Goal: Find specific page/section: Find specific page/section

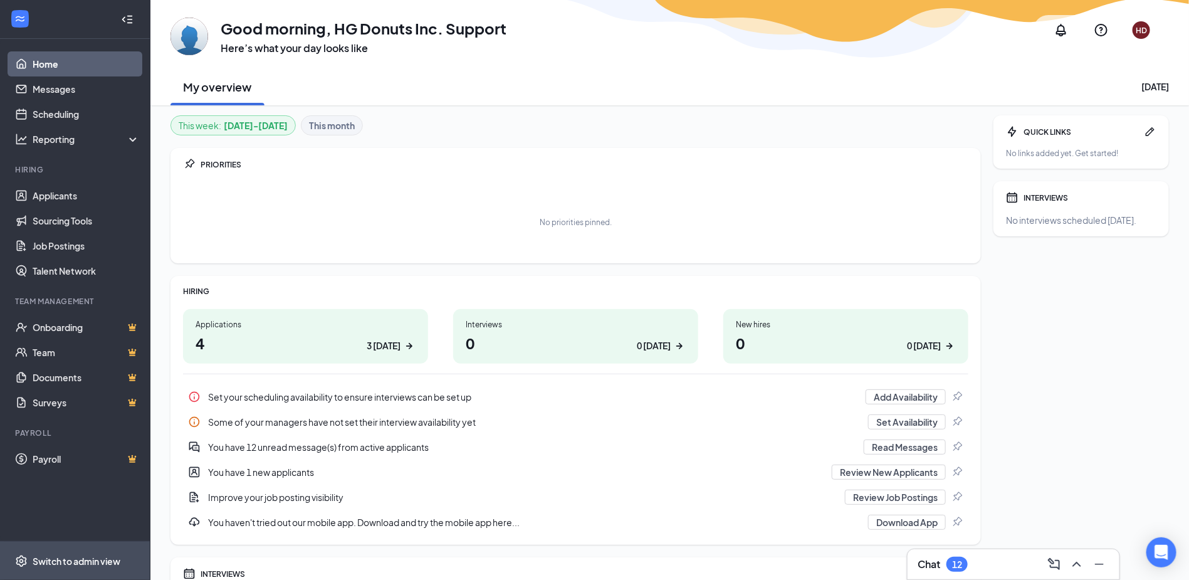
click at [70, 560] on div "Switch to admin view" at bounding box center [77, 561] width 88 height 13
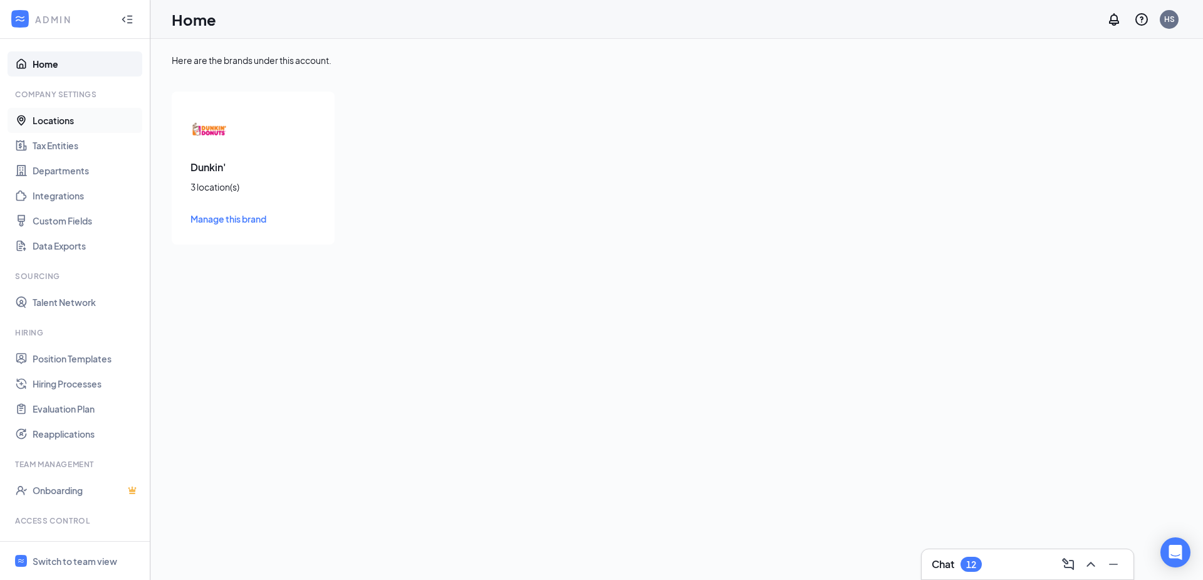
click at [66, 113] on link "Locations" at bounding box center [86, 120] width 107 height 25
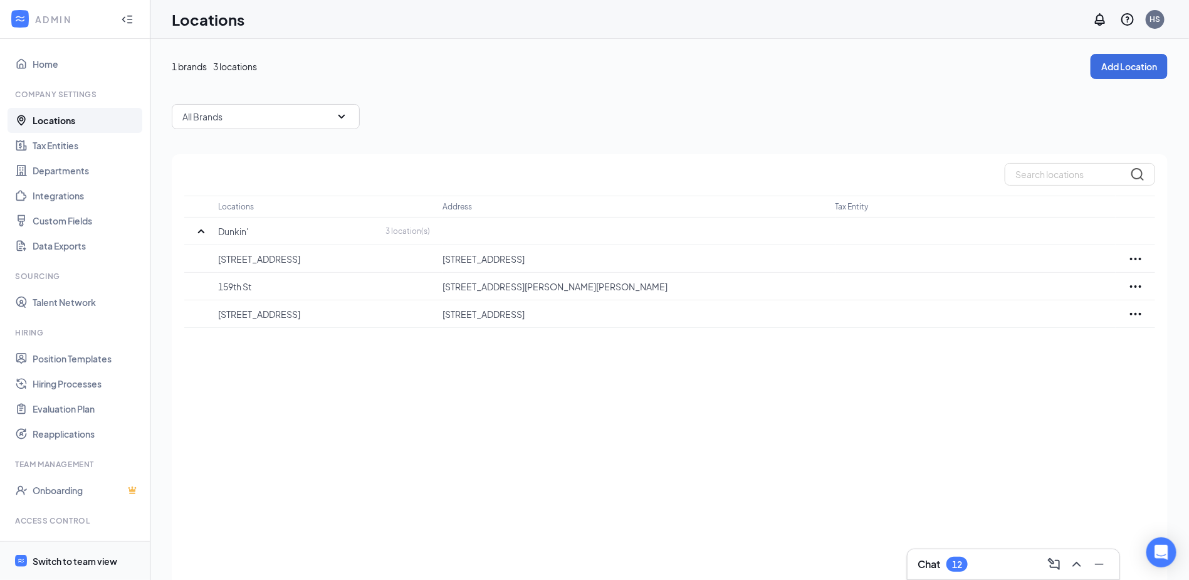
click at [51, 555] on div "Switch to team view" at bounding box center [75, 561] width 85 height 13
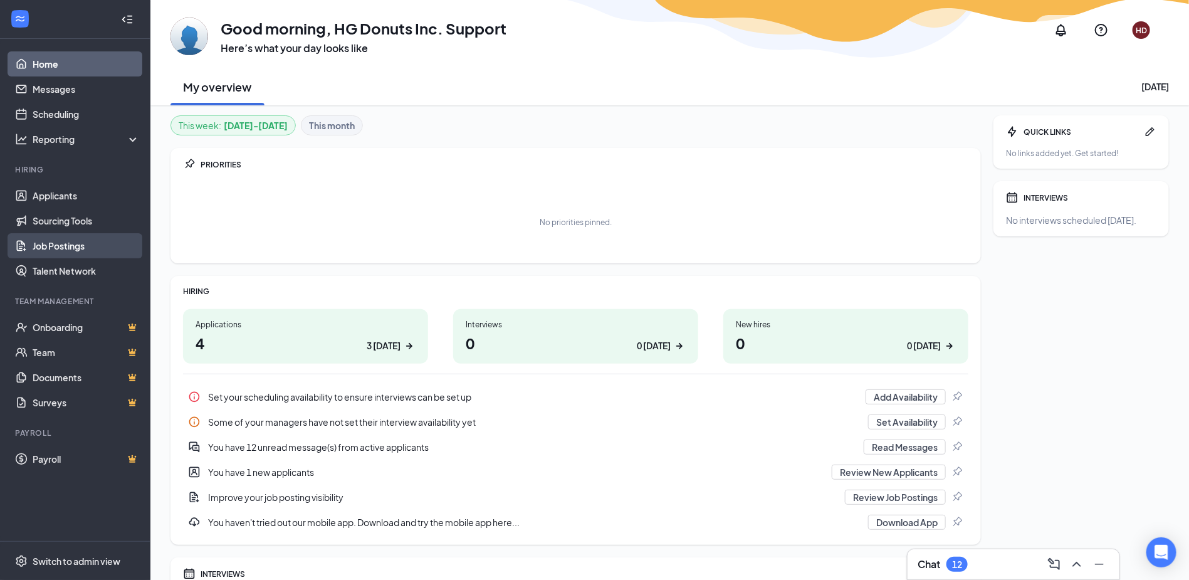
click at [79, 249] on link "Job Postings" at bounding box center [86, 245] width 107 height 25
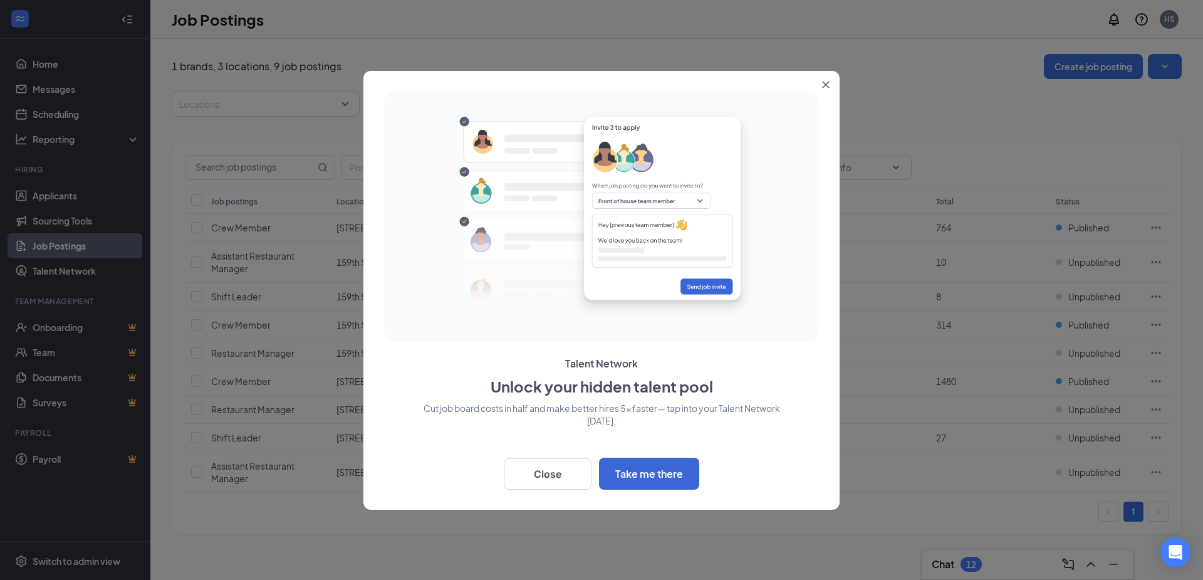
click at [825, 81] on icon "Close" at bounding box center [826, 85] width 8 height 8
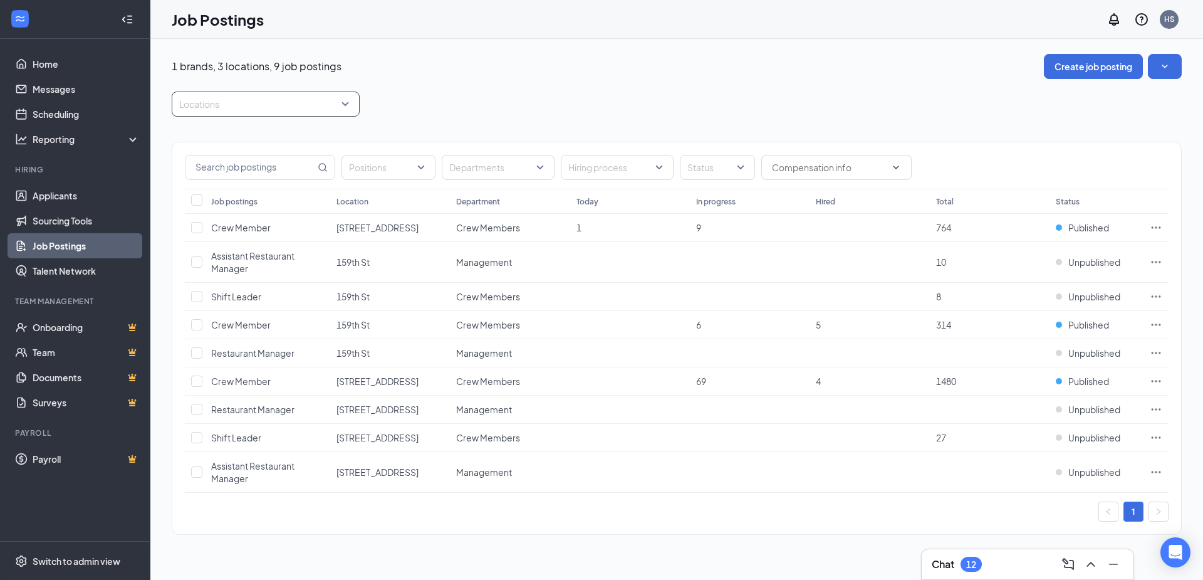
click at [293, 103] on div at bounding box center [259, 104] width 169 height 20
click at [188, 166] on div at bounding box center [186, 165] width 11 height 11
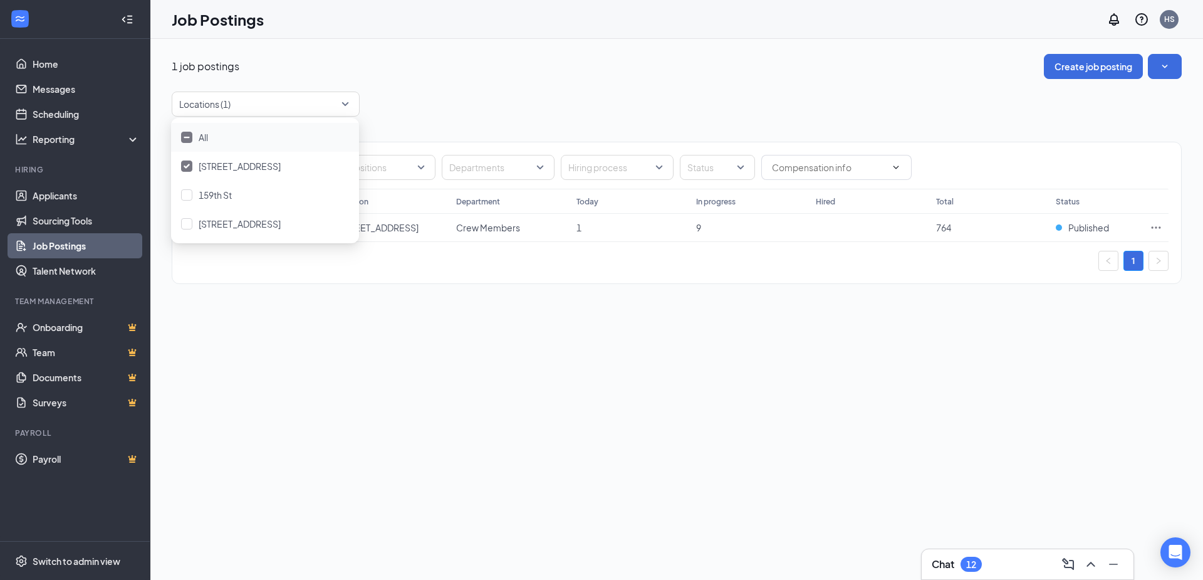
click at [556, 112] on div "Locations (1)" at bounding box center [677, 103] width 1010 height 25
click at [238, 225] on span "Crew Member" at bounding box center [241, 227] width 60 height 11
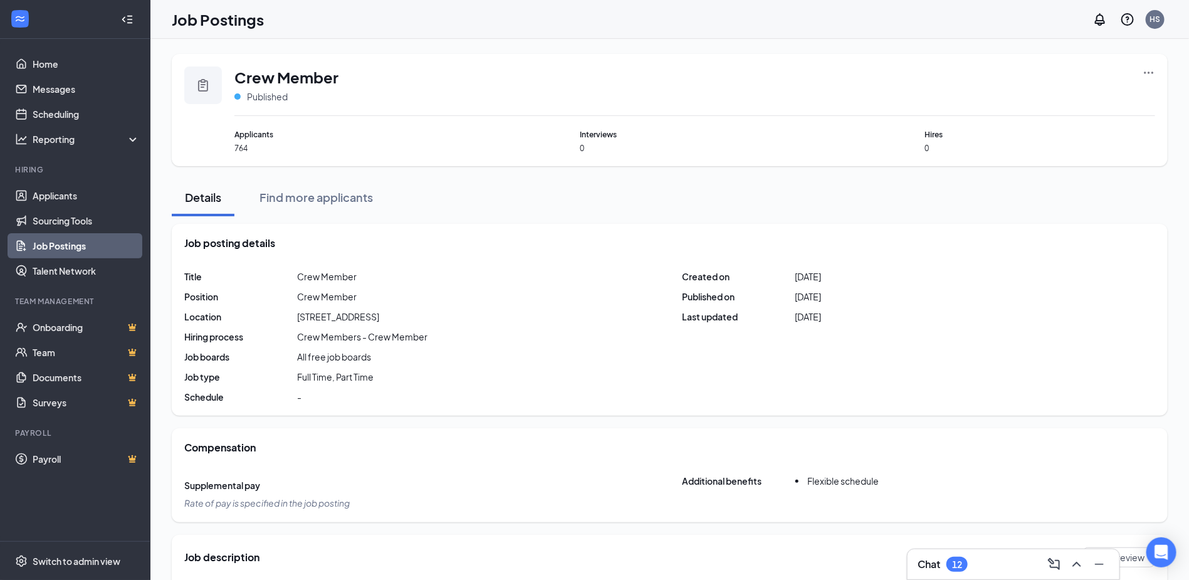
click at [68, 247] on link "Job Postings" at bounding box center [86, 245] width 107 height 25
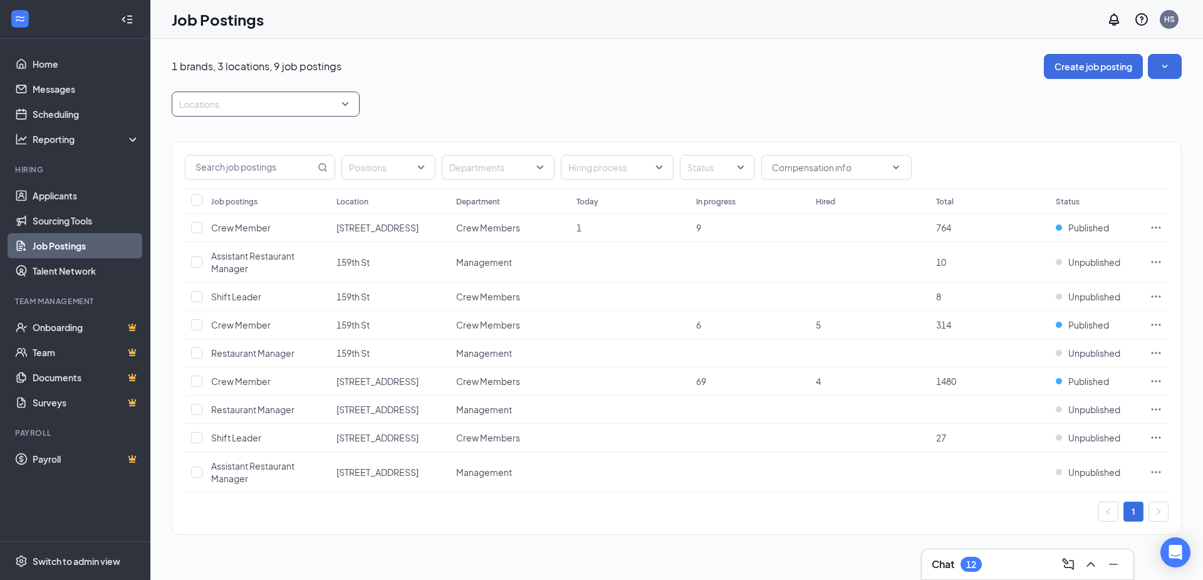
click at [313, 108] on div at bounding box center [259, 104] width 169 height 20
click at [188, 161] on div at bounding box center [186, 165] width 11 height 11
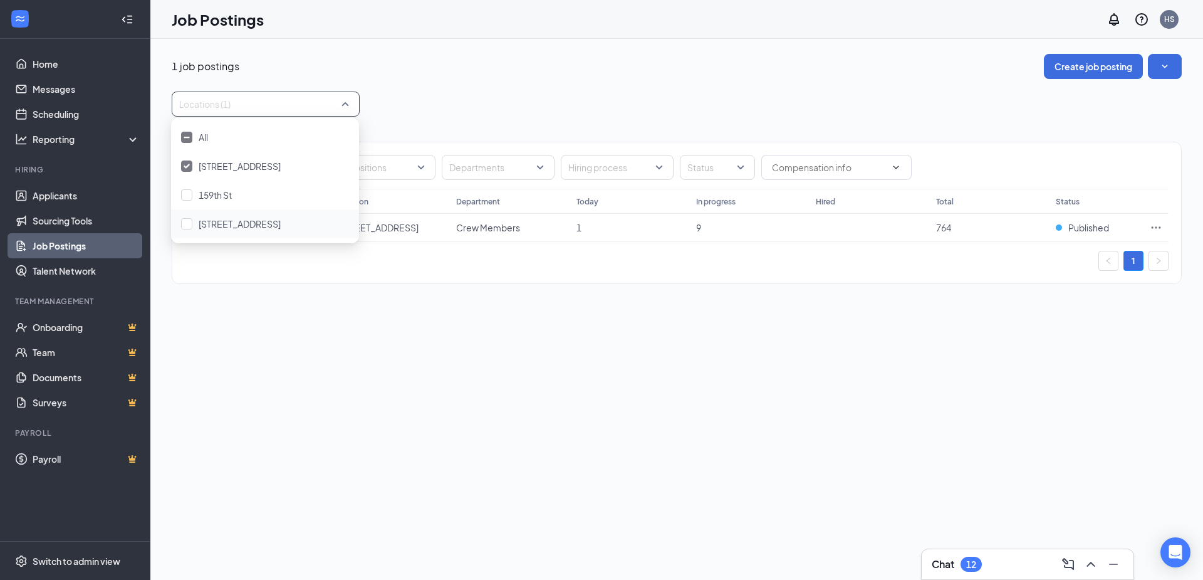
click at [592, 326] on div "1 job postings Create job posting Locations (1) Positions Departments Hiring pr…" at bounding box center [676, 309] width 1053 height 541
click at [1162, 233] on td at bounding box center [1156, 228] width 25 height 28
click at [1160, 224] on icon "Ellipses" at bounding box center [1156, 227] width 13 height 13
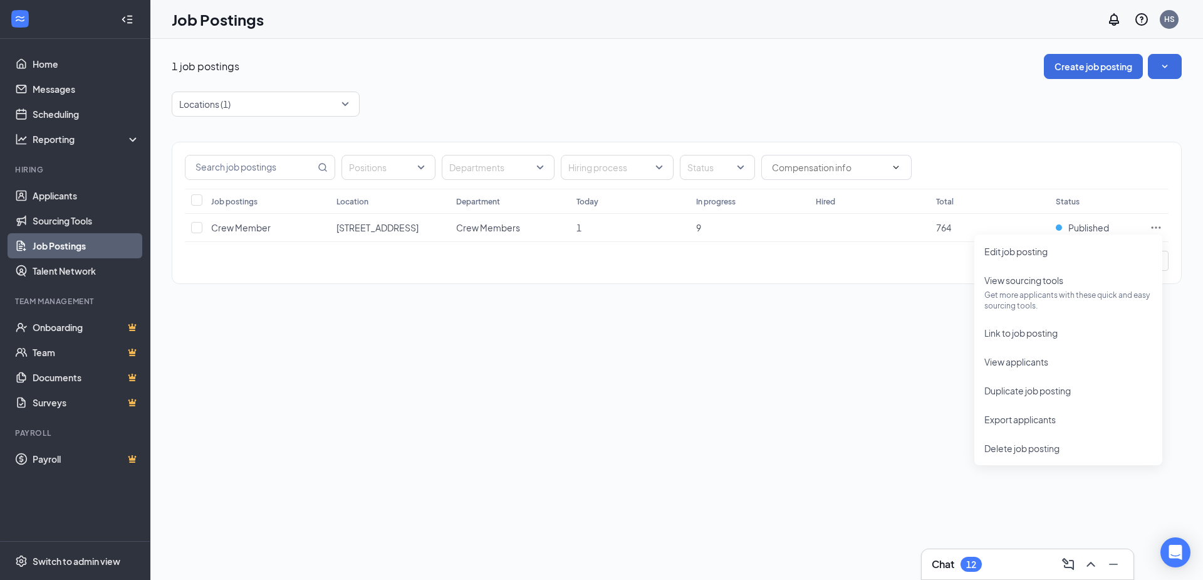
click at [886, 312] on div "1 job postings Create job posting Locations (1) Positions Departments Hiring pr…" at bounding box center [676, 309] width 1053 height 541
click at [1077, 221] on span "Published" at bounding box center [1088, 227] width 41 height 13
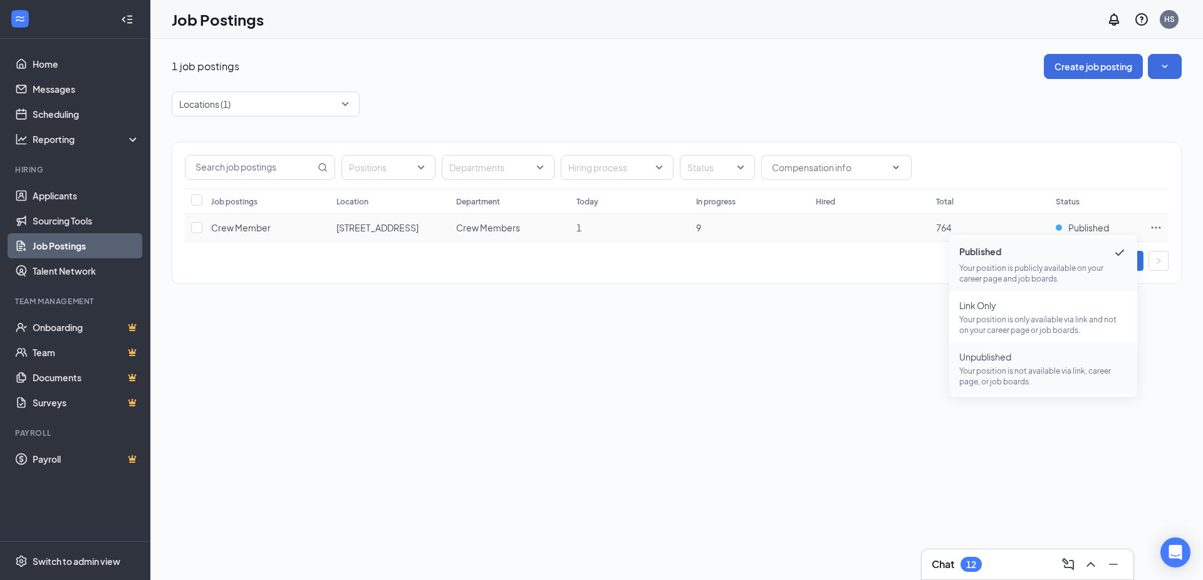
click at [1041, 371] on p "Your position is not available via link, career page, or job boards." at bounding box center [1043, 375] width 168 height 21
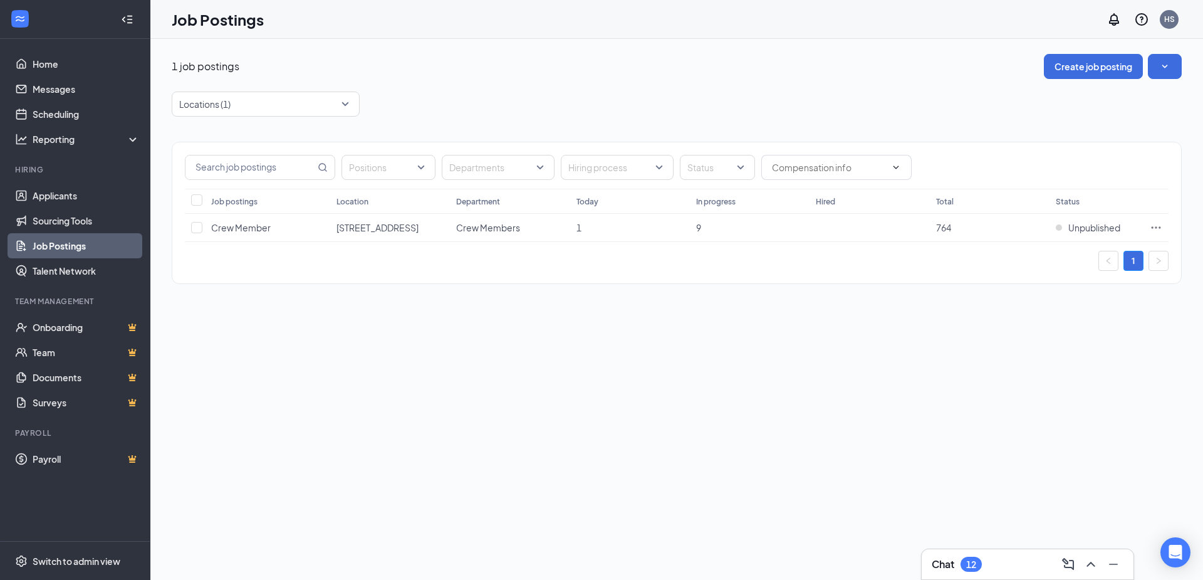
click at [827, 83] on div "1 job postings Create job posting Locations (1) Positions Departments Hiring pr…" at bounding box center [677, 175] width 1010 height 243
drag, startPoint x: 345, startPoint y: 225, endPoint x: 410, endPoint y: 229, distance: 64.7
click at [410, 229] on tr "Crew Member [STREET_ADDRESS] Crew Members 1 9 764 Unpublished" at bounding box center [677, 228] width 984 height 28
copy tr "[STREET_ADDRESS]"
click at [81, 556] on div "Switch to admin view" at bounding box center [77, 561] width 88 height 13
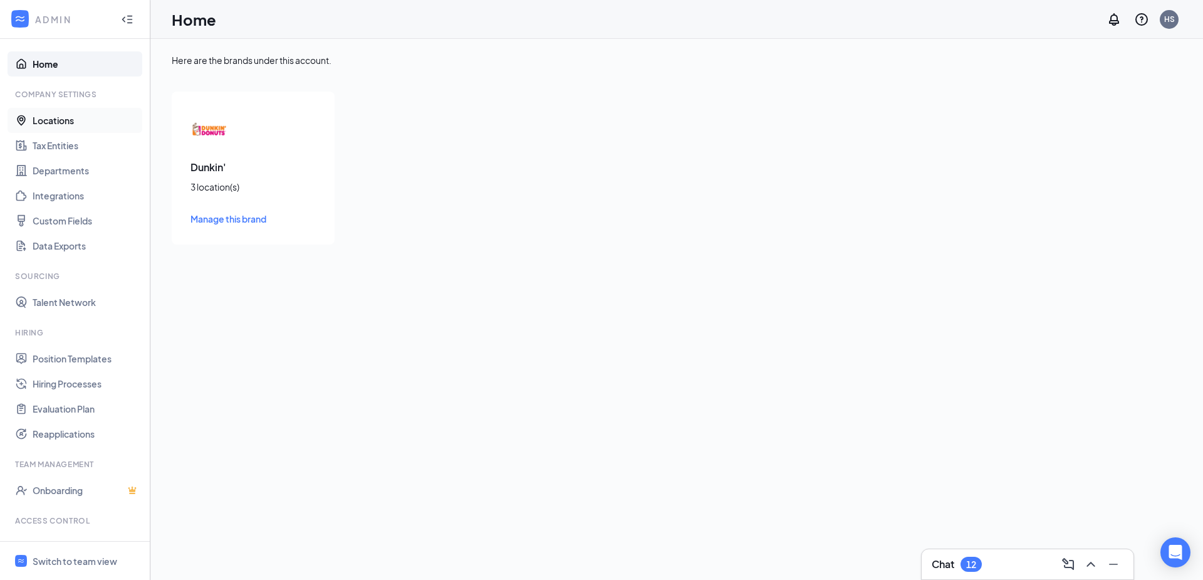
click at [71, 115] on link "Locations" at bounding box center [86, 120] width 107 height 25
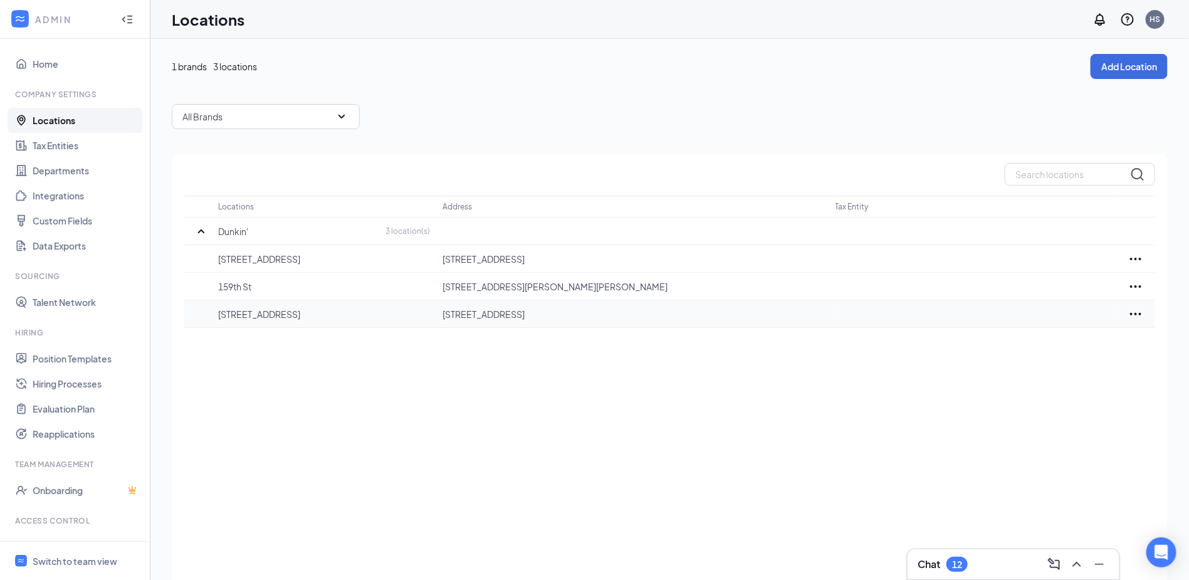
drag, startPoint x: 530, startPoint y: 382, endPoint x: 447, endPoint y: 309, distance: 110.1
click at [525, 377] on div "Locations Address Tax Entity Dunkin' 3 location(s) [STREET_ADDRESS][GEOGRAPHIC_…" at bounding box center [670, 384] width 996 height 461
drag, startPoint x: 431, startPoint y: 253, endPoint x: 619, endPoint y: 264, distance: 187.7
click at [619, 264] on tr "[STREET_ADDRESS] [STREET_ADDRESS]" at bounding box center [669, 259] width 971 height 28
copy tr "[STREET_ADDRESS]"
